Goal: Task Accomplishment & Management: Use online tool/utility

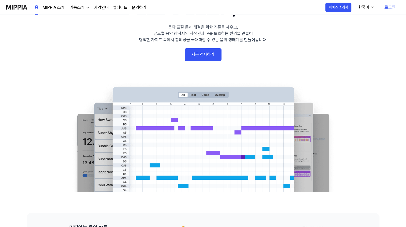
scroll to position [26, 0]
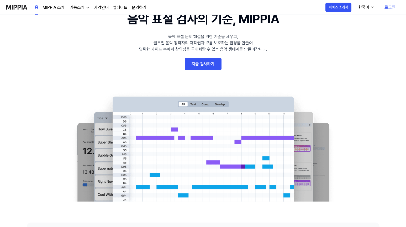
click at [390, 7] on link "로그인" at bounding box center [389, 7] width 19 height 15
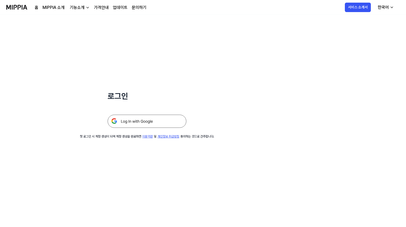
click at [160, 120] on img at bounding box center [147, 121] width 79 height 13
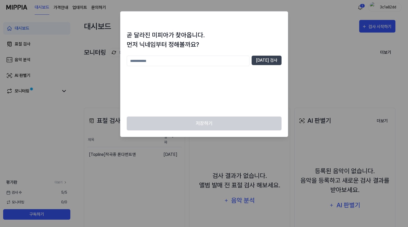
click at [218, 62] on input "text" at bounding box center [188, 61] width 123 height 11
click at [205, 61] on input "text" at bounding box center [188, 61] width 123 height 11
type input "*"
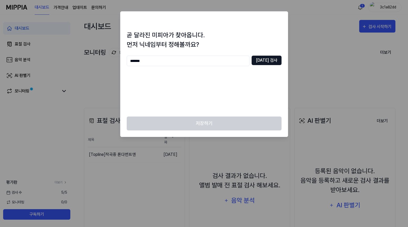
type input "*******"
click at [266, 62] on button "중복 검사" at bounding box center [267, 60] width 30 height 9
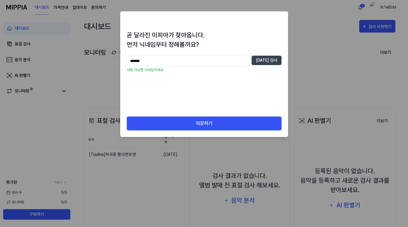
click at [212, 116] on div "곧 달라진 미피아가 찾아옵니다. 먼저 닉네임부터 정해볼까요? ******* 중복 검사 사용 가능한 닉네임이에요 저장하기" at bounding box center [204, 74] width 168 height 126
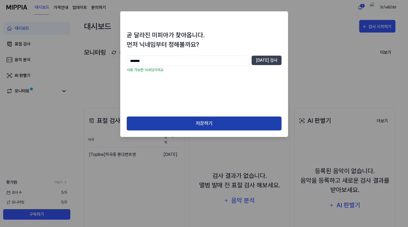
click at [214, 124] on button "저장하기" at bounding box center [204, 124] width 155 height 14
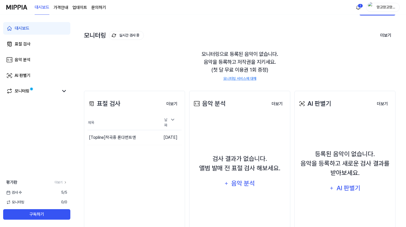
scroll to position [26, 0]
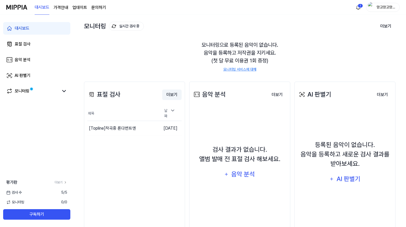
click at [172, 97] on button "더보기" at bounding box center [171, 95] width 19 height 11
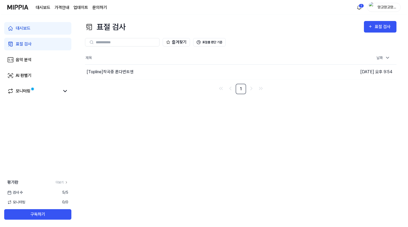
scroll to position [0, 0]
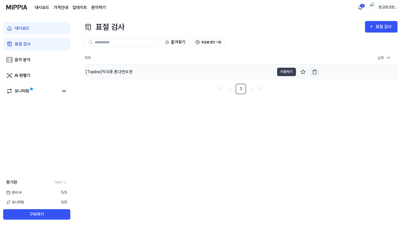
click at [312, 72] on img "button" at bounding box center [314, 71] width 5 height 5
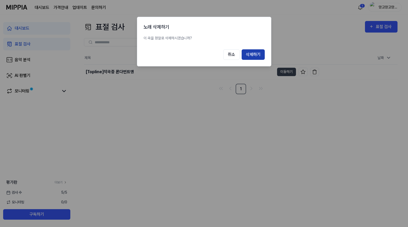
click at [252, 57] on button "삭제하기" at bounding box center [253, 54] width 23 height 11
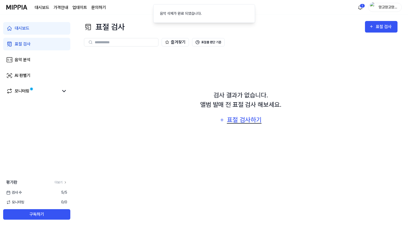
click at [228, 120] on div "표절 검사하기" at bounding box center [245, 120] width 36 height 10
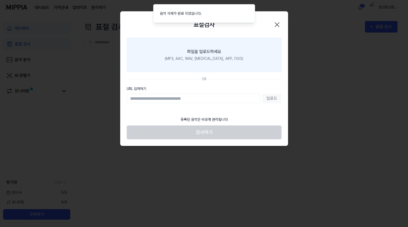
click at [204, 56] on div "(MP3, AAC, WAV, FLAC, AIFF, OGG)" at bounding box center [204, 59] width 79 height 6
click at [0, 0] on input "파일을 업로드하세요 (MP3, AAC, WAV, FLAC, AIFF, OGG)" at bounding box center [0, 0] width 0 height 0
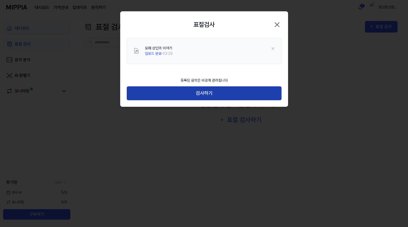
click at [215, 96] on button "검사하기" at bounding box center [204, 93] width 155 height 14
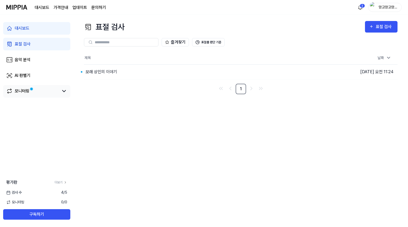
click at [68, 92] on div "모니터링" at bounding box center [36, 91] width 67 height 13
click at [64, 90] on icon at bounding box center [64, 91] width 6 height 6
click at [99, 74] on div "모래 상인의 이야기" at bounding box center [102, 72] width 32 height 6
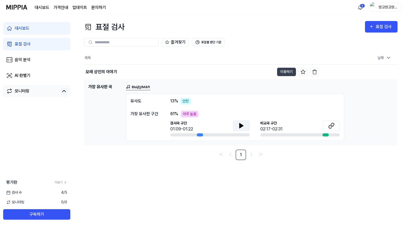
click at [241, 127] on icon at bounding box center [242, 125] width 4 height 5
click at [241, 127] on icon at bounding box center [240, 125] width 1 height 4
click at [334, 125] on icon at bounding box center [331, 126] width 6 height 6
click at [362, 5] on html "대시보드 가격안내 업데이트 문의하기 2 망고망고망고찡 대시보드 표절 검사 음악 분석 AI 판별기 모니터링 평가판 더보기 검사 수 4 / 5 모…" at bounding box center [204, 113] width 408 height 227
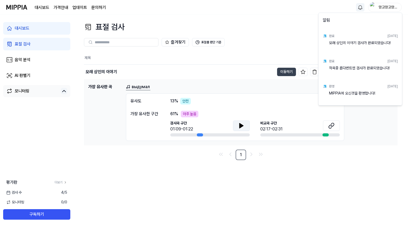
click at [283, 30] on html "대시보드 가격안내 업데이트 문의하기 망고망고망고찡 대시보드 표절 검사 음악 분석 AI 판별기 모니터링 평가판 더보기 검사 수 4 / 5 모니터…" at bounding box center [204, 113] width 408 height 227
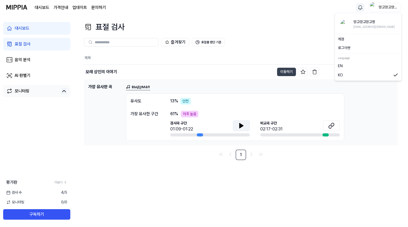
click at [378, 4] on div "망고망고망고찡" at bounding box center [385, 7] width 34 height 9
click at [354, 48] on button "로그아웃" at bounding box center [368, 48] width 60 height 6
